Goal: Task Accomplishment & Management: Manage account settings

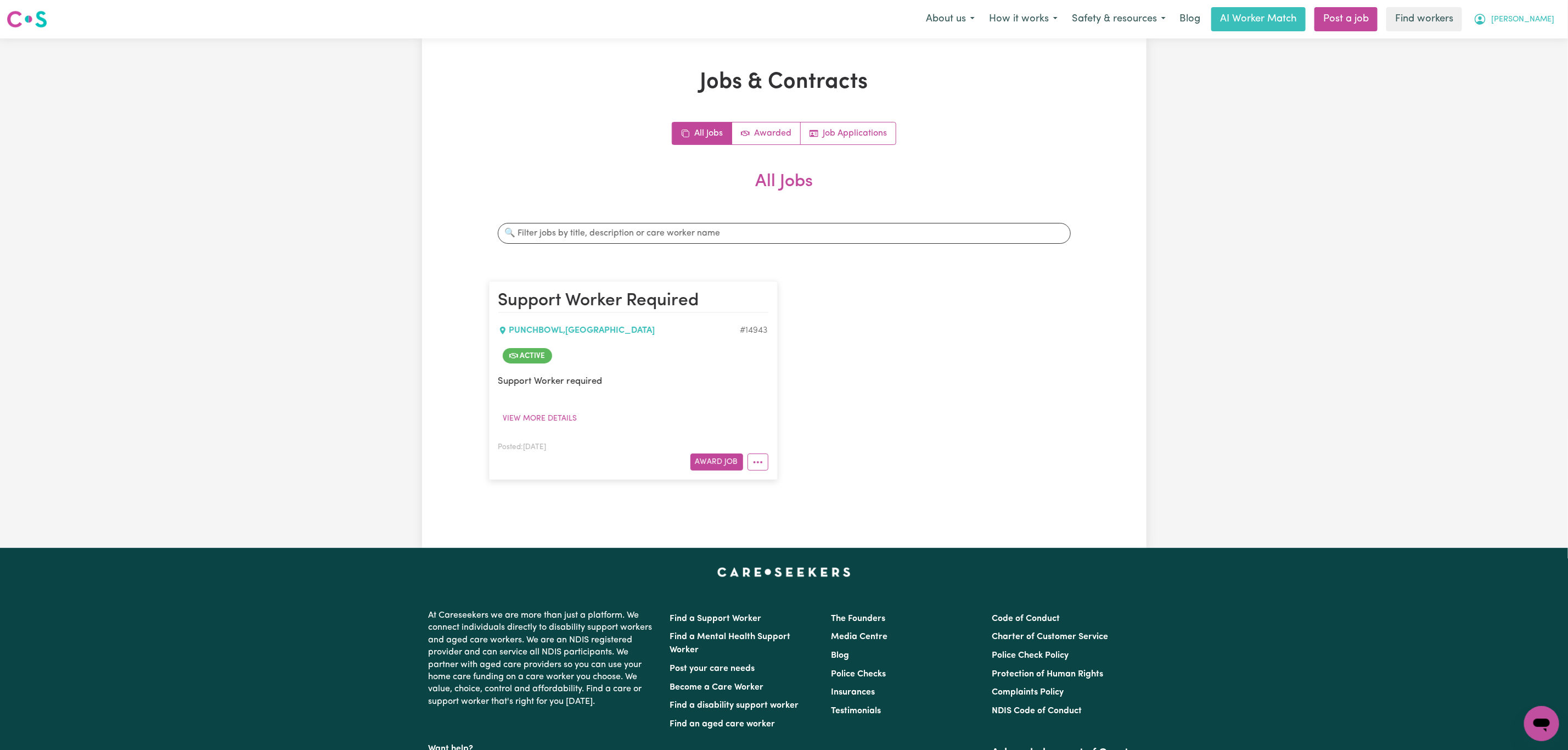
click at [1544, 15] on span "[PERSON_NAME]" at bounding box center [1522, 20] width 63 height 12
click at [1506, 71] on link "Logout" at bounding box center [1517, 63] width 87 height 21
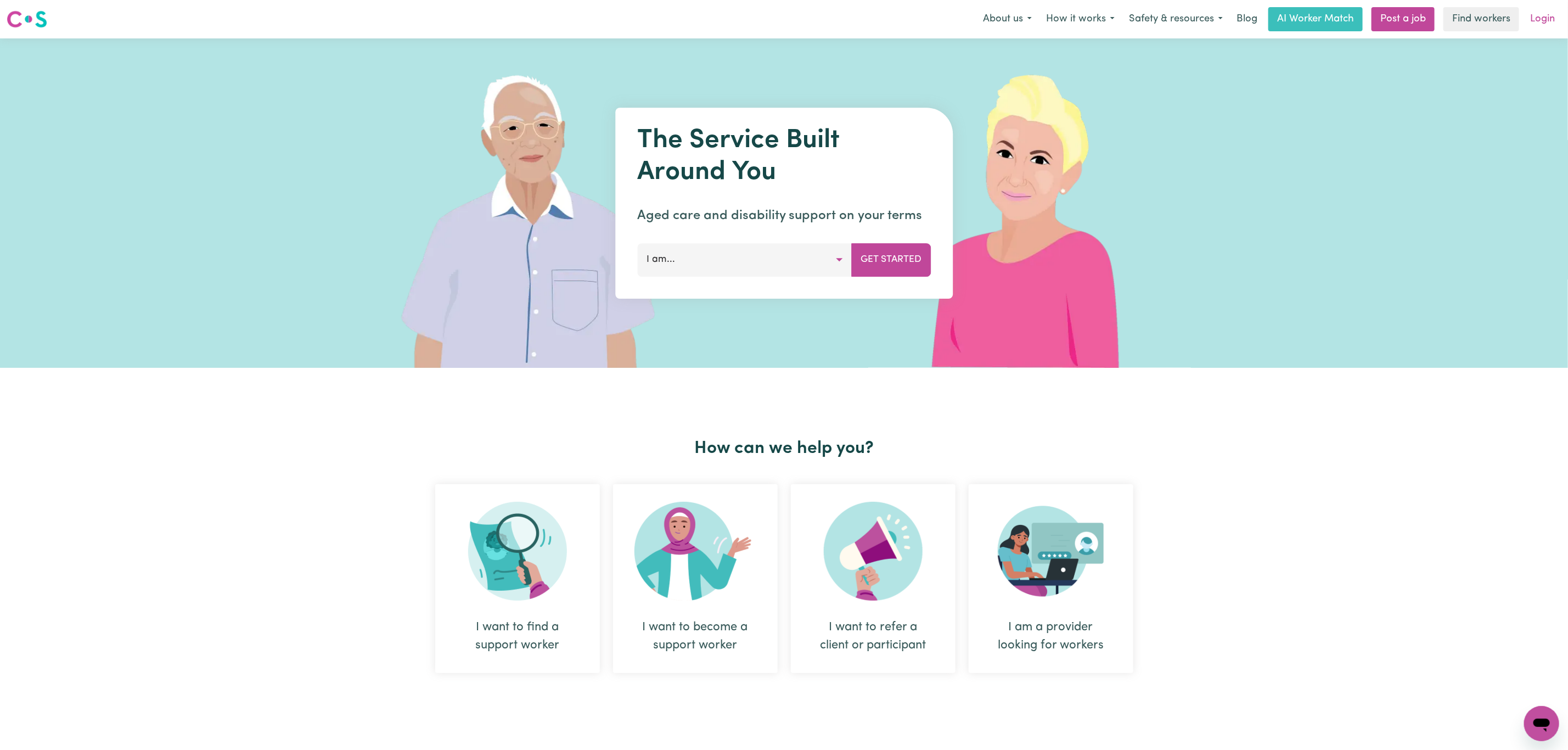
click at [1541, 27] on link "Login" at bounding box center [1542, 19] width 38 height 24
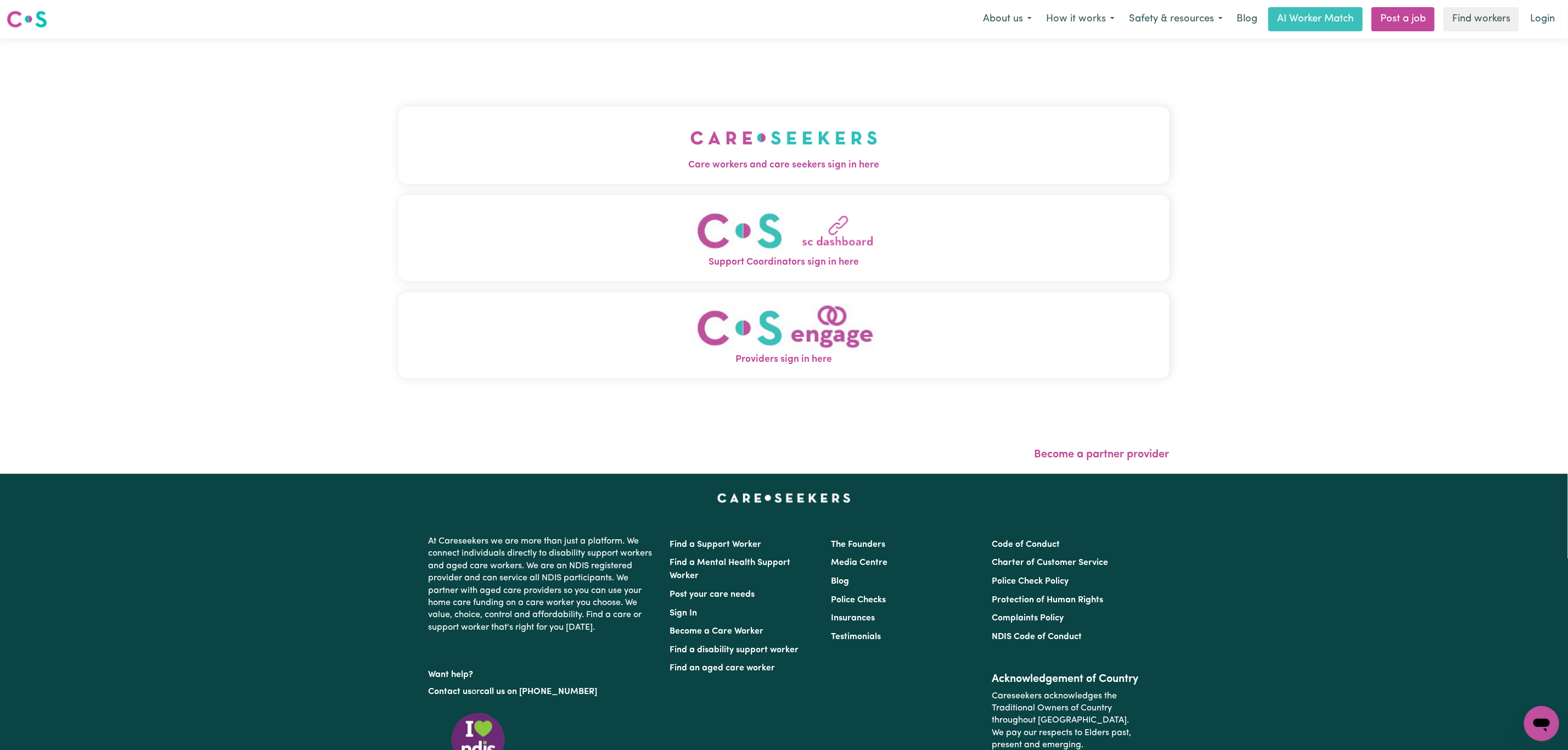
click at [412, 160] on span "Care workers and care seekers sign in here" at bounding box center [784, 165] width 771 height 14
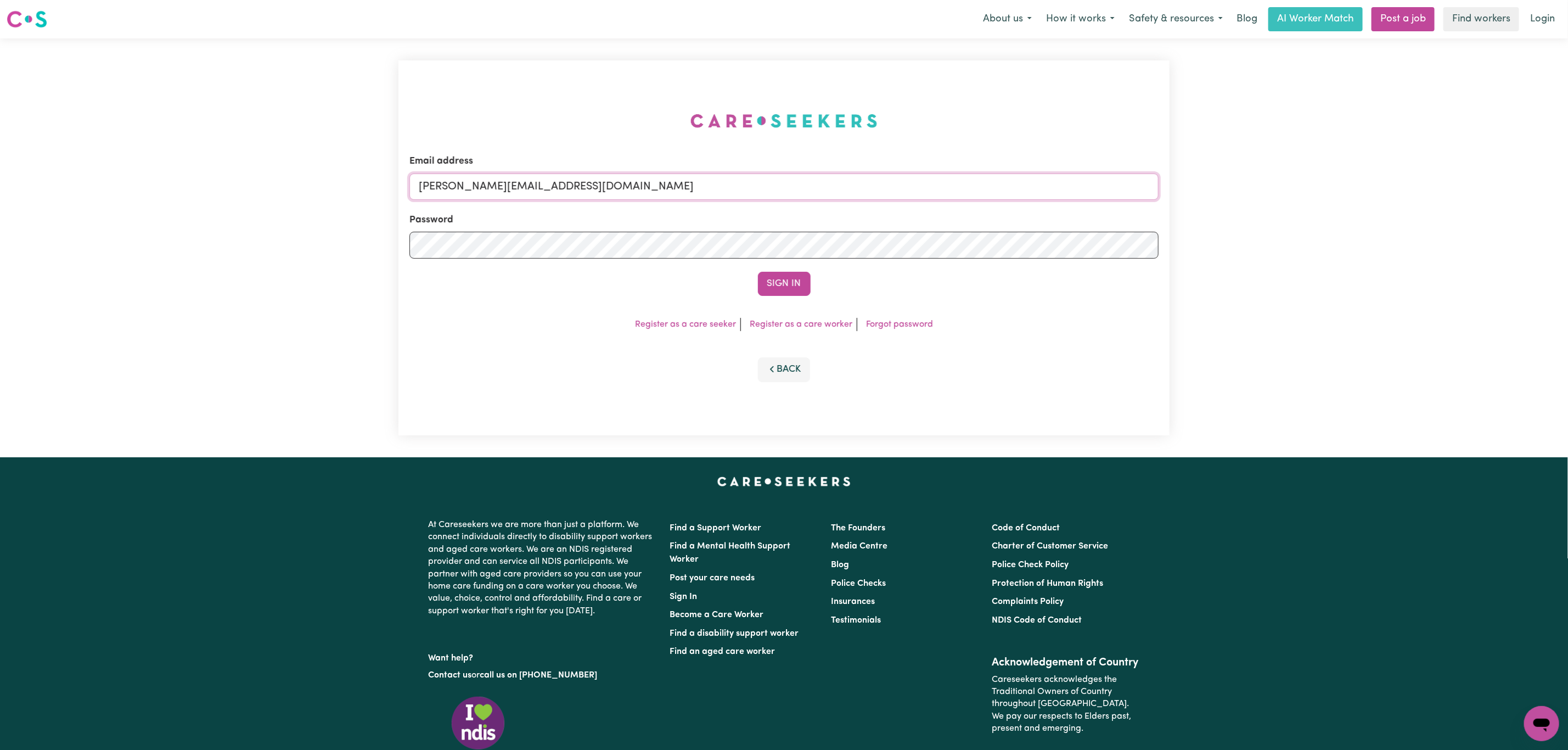
click at [477, 188] on input "[PERSON_NAME][EMAIL_ADDRESS][DOMAIN_NAME]" at bounding box center [783, 187] width 749 height 27
drag, startPoint x: 474, startPoint y: 190, endPoint x: 766, endPoint y: 211, distance: 292.8
click at [768, 181] on input "[EMAIL_ADDRESS][PERSON_NAME][DOMAIN_NAME]" at bounding box center [783, 187] width 749 height 27
type input "superuser~[EMAIL_ADDRESS][DOMAIN_NAME]"
click at [790, 272] on button "Sign In" at bounding box center [784, 284] width 53 height 24
